Goal: Navigation & Orientation: Find specific page/section

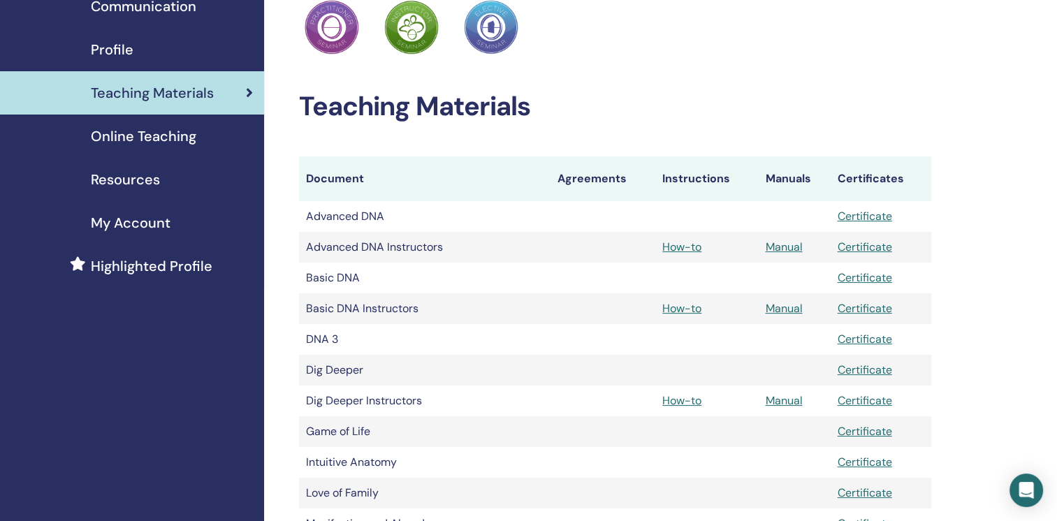
scroll to position [168, 0]
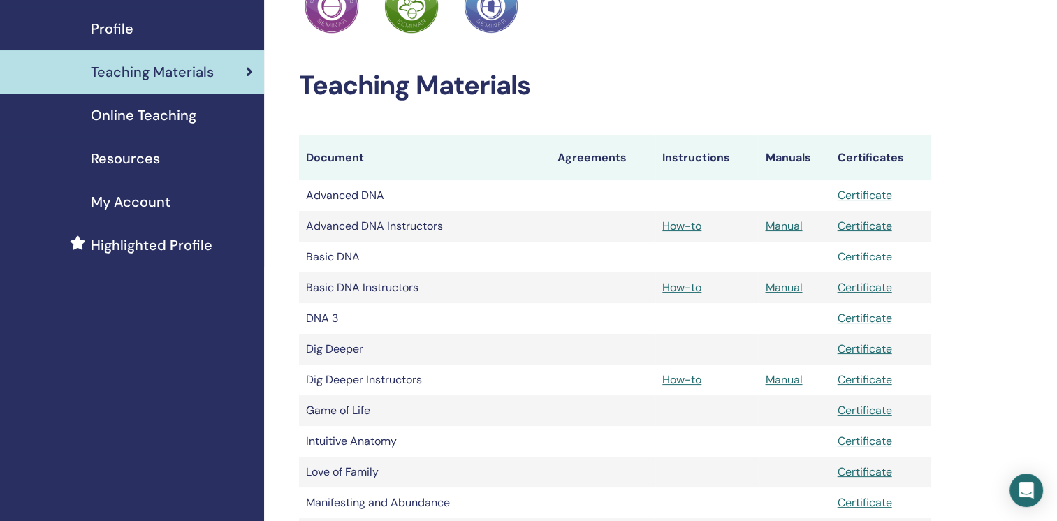
click at [866, 259] on link "Certificate" at bounding box center [865, 256] width 54 height 15
click at [122, 204] on span "My Account" at bounding box center [131, 201] width 80 height 21
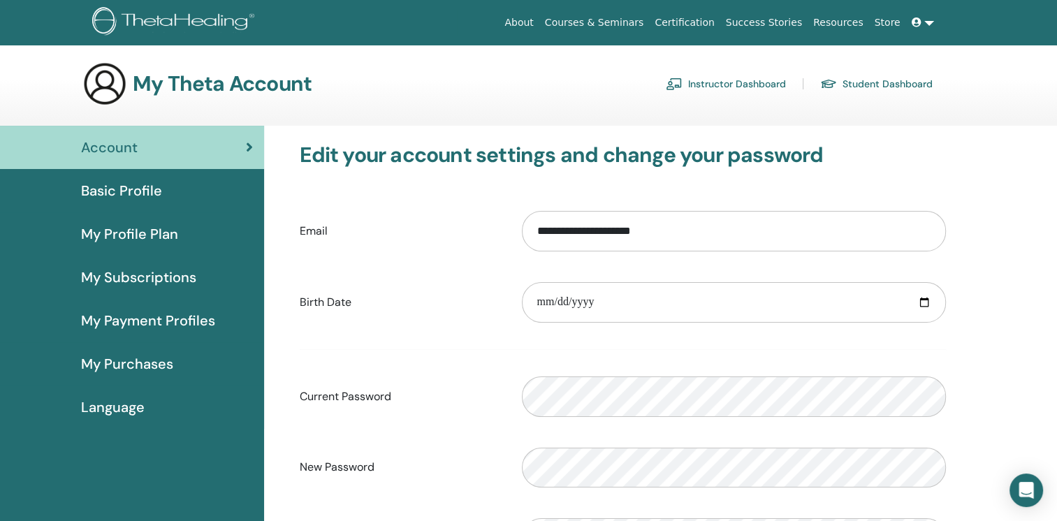
click at [733, 80] on link "Instructor Dashboard" at bounding box center [726, 84] width 120 height 22
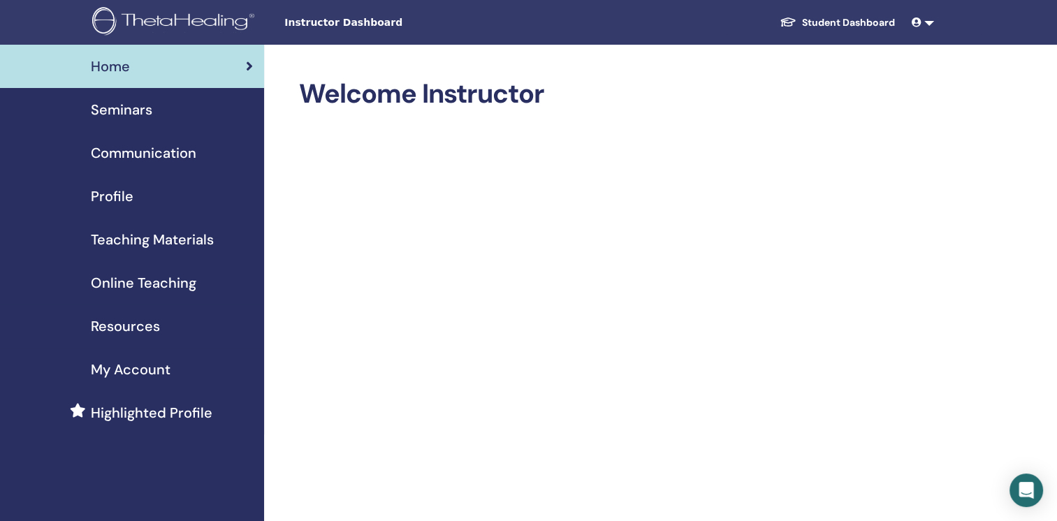
click at [133, 110] on span "Seminars" at bounding box center [121, 109] width 61 height 21
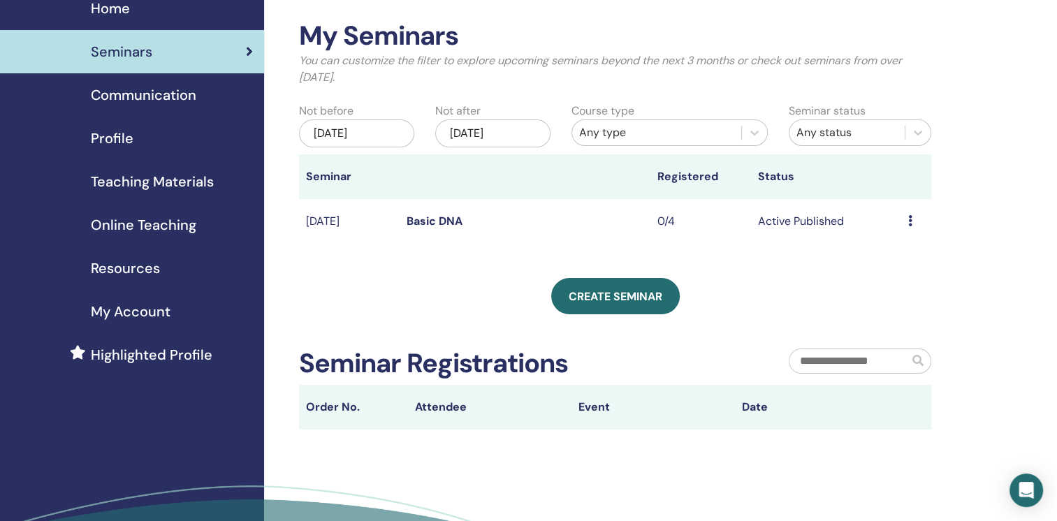
scroll to position [56, 0]
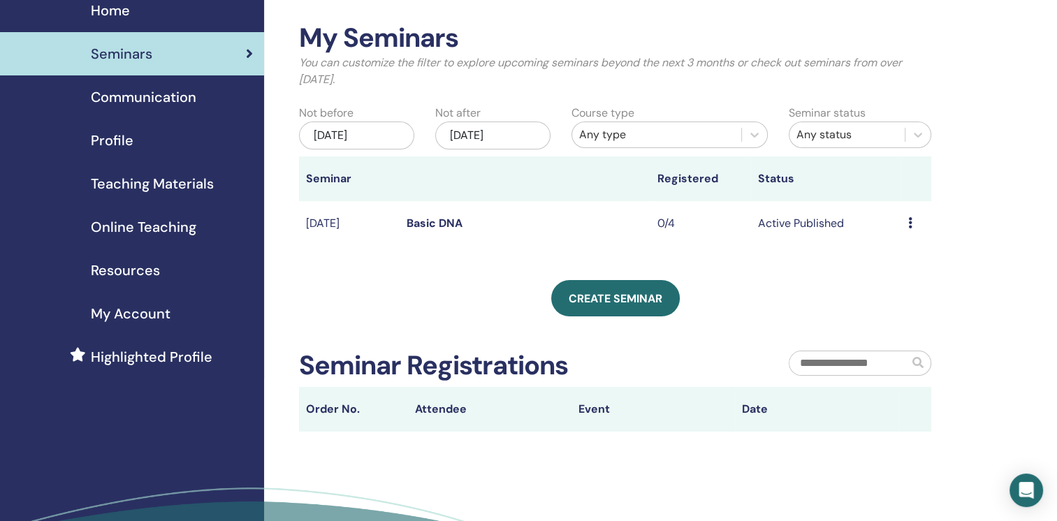
click at [910, 223] on icon at bounding box center [910, 222] width 4 height 11
click at [900, 235] on link "Preview" at bounding box center [894, 233] width 40 height 15
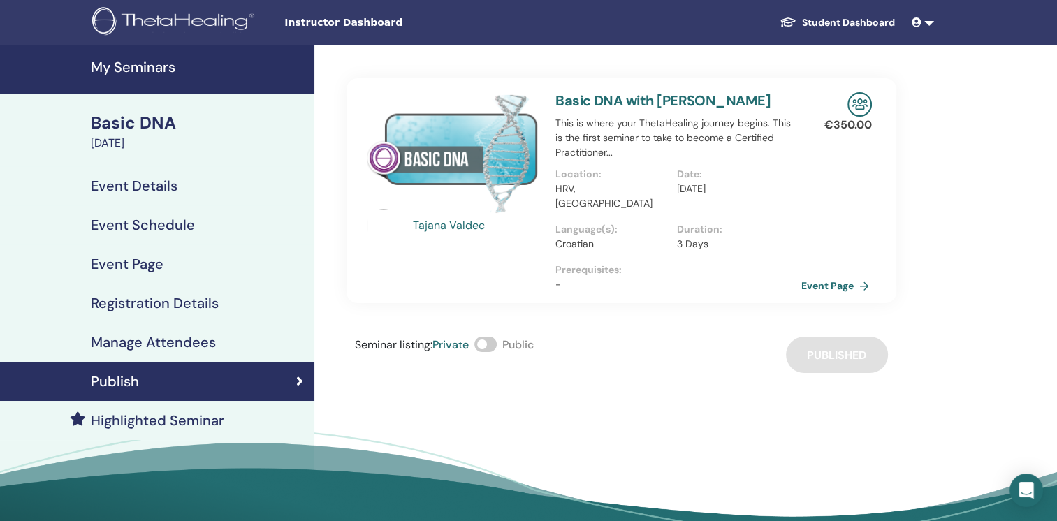
click at [839, 275] on link "Event Page" at bounding box center [837, 285] width 73 height 21
click at [824, 275] on link "Event Page" at bounding box center [837, 285] width 73 height 21
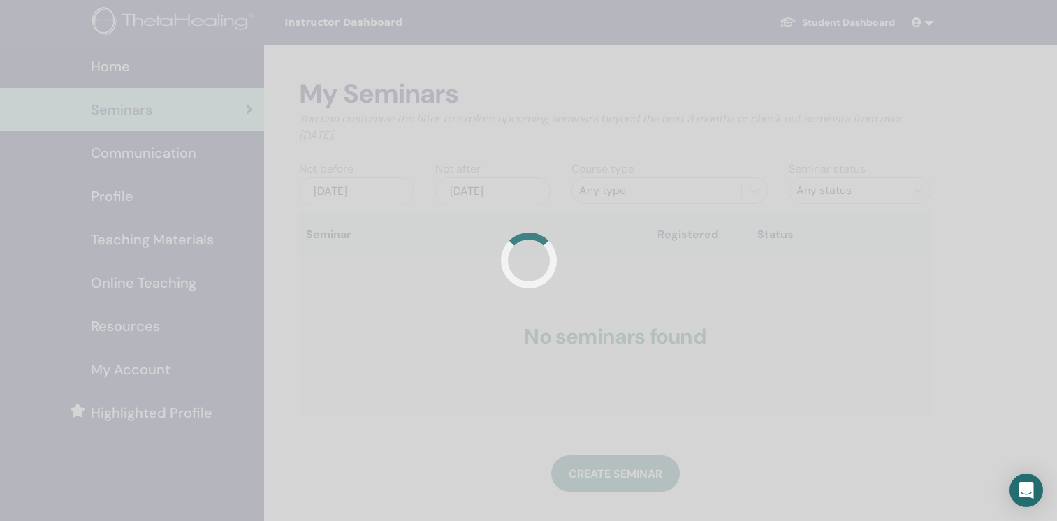
scroll to position [56, 0]
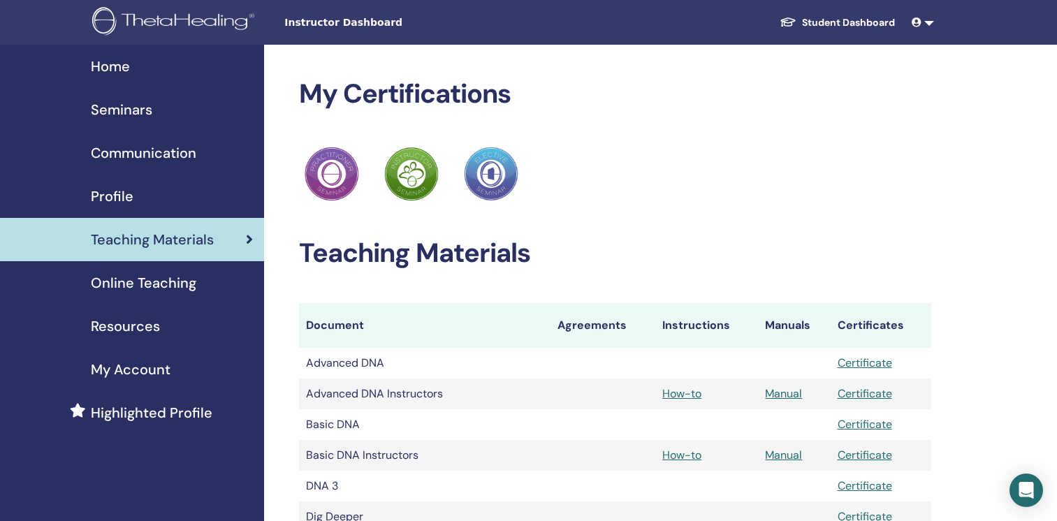
scroll to position [168, 0]
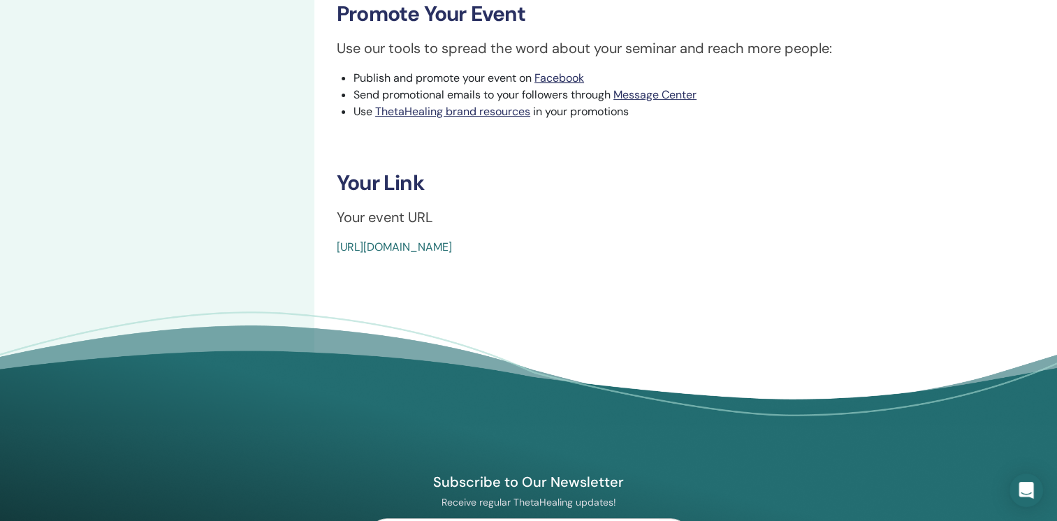
scroll to position [451, 0]
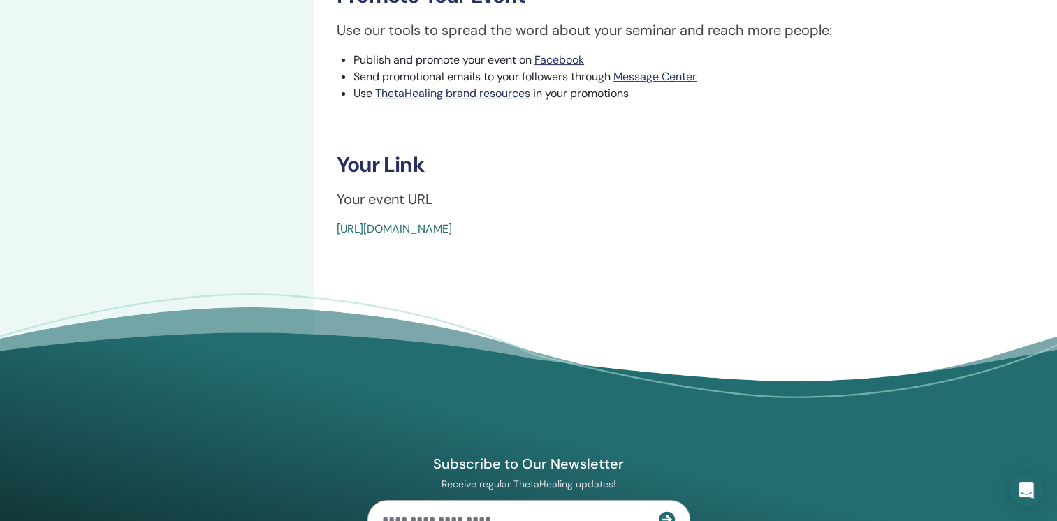
click at [337, 228] on link "[URL][DOMAIN_NAME]" at bounding box center [394, 228] width 115 height 15
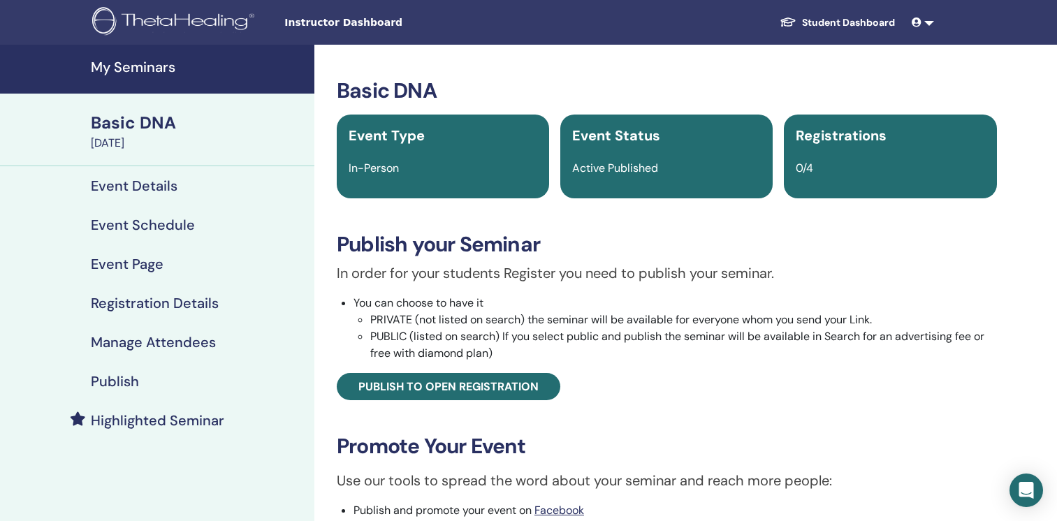
scroll to position [333, 0]
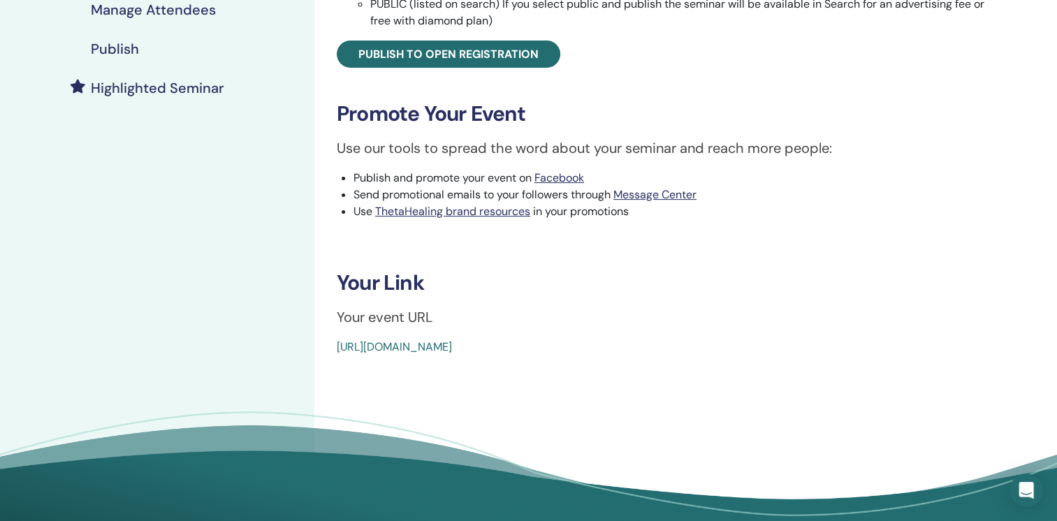
click at [351, 348] on link "[URL][DOMAIN_NAME]" at bounding box center [394, 347] width 115 height 15
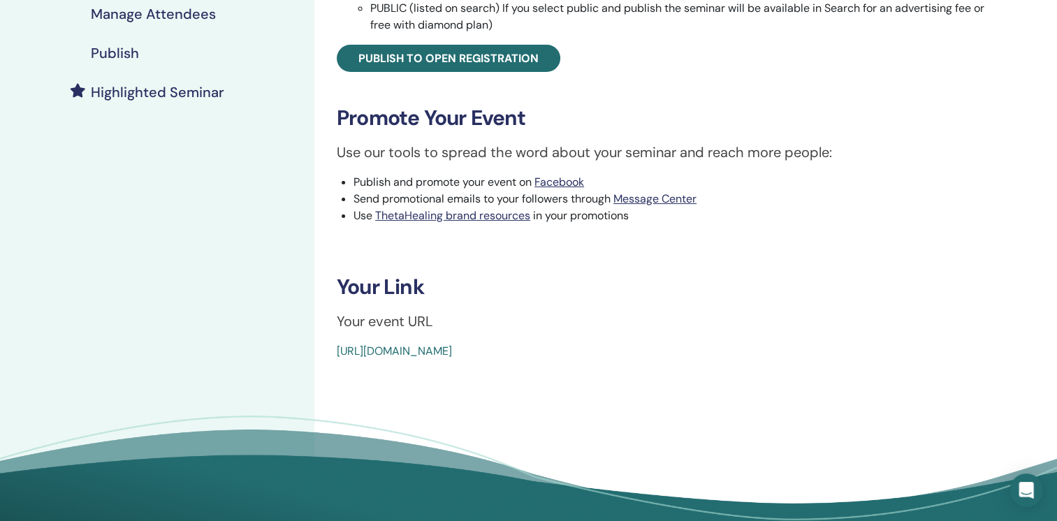
scroll to position [333, 0]
